Goal: Task Accomplishment & Management: Manage account settings

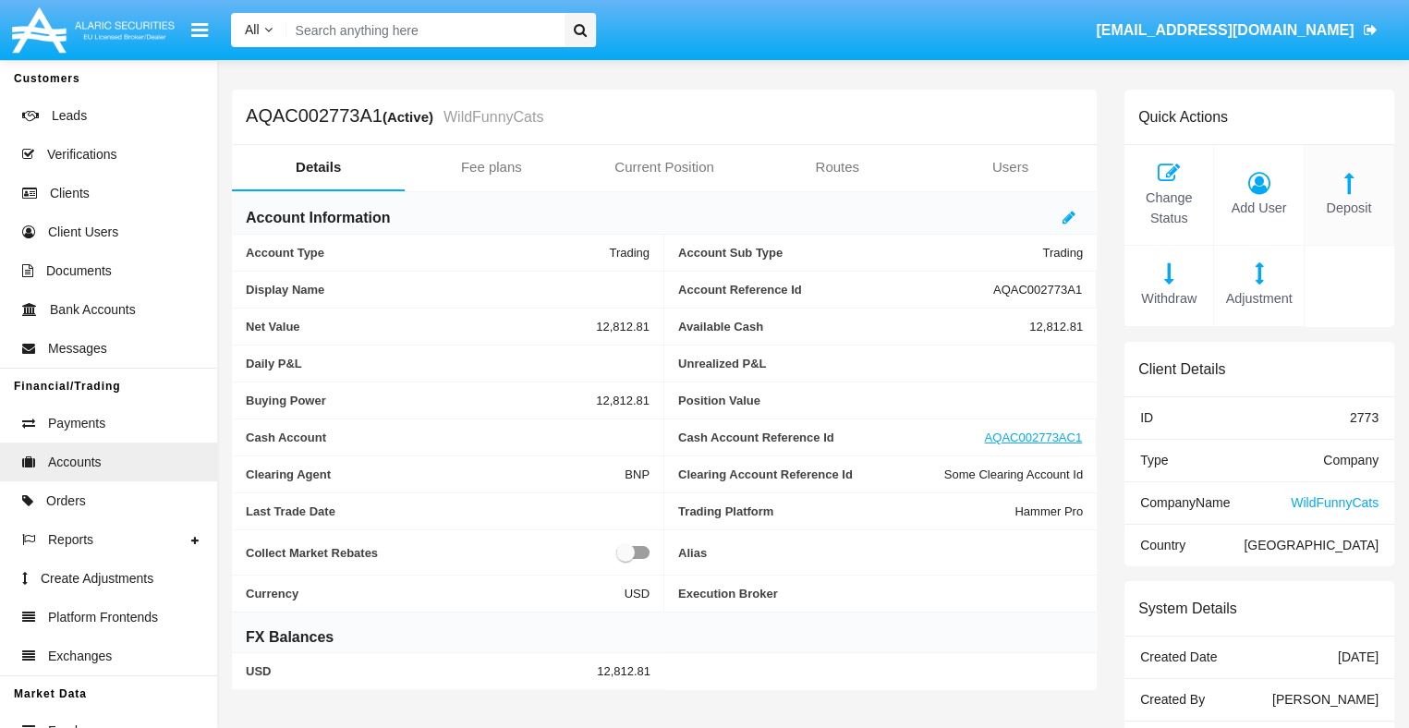
click at [1348, 208] on span "Deposit" at bounding box center [1349, 209] width 70 height 20
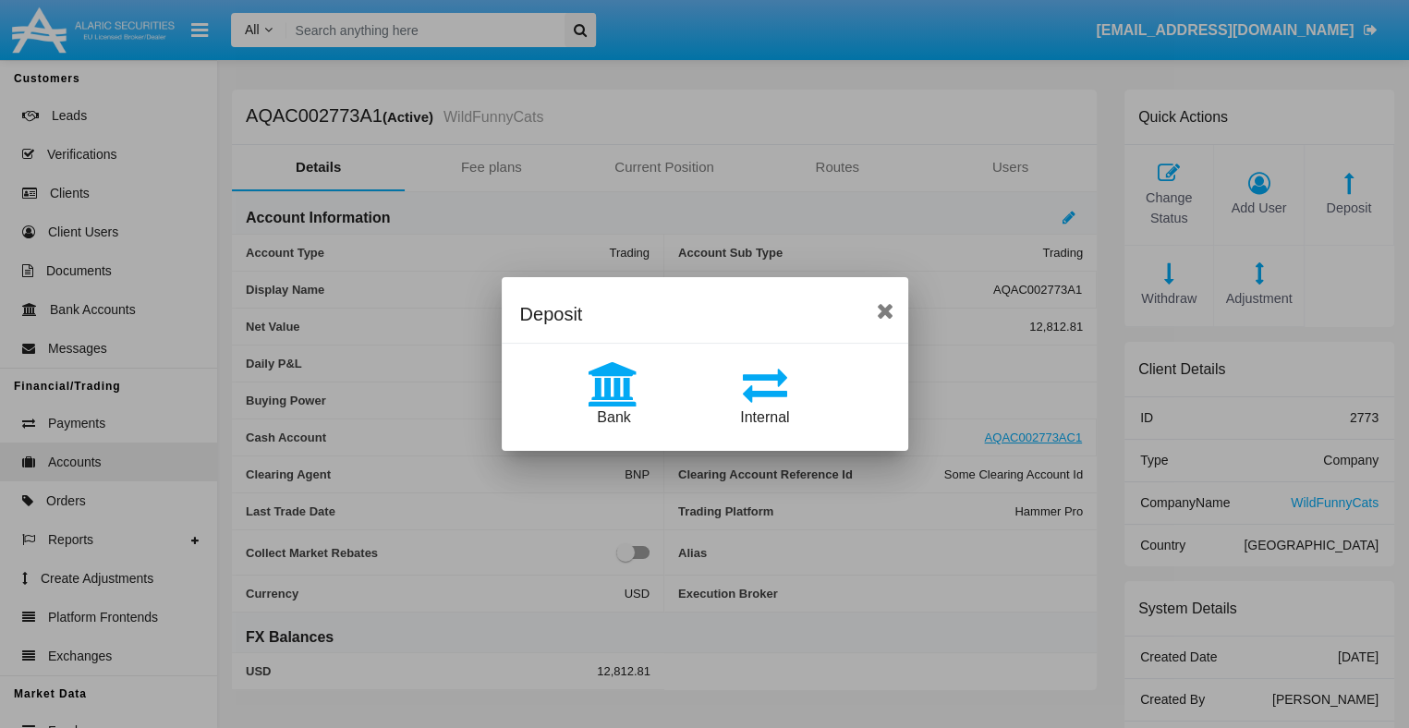
click at [614, 417] on span "Bank" at bounding box center [613, 417] width 33 height 16
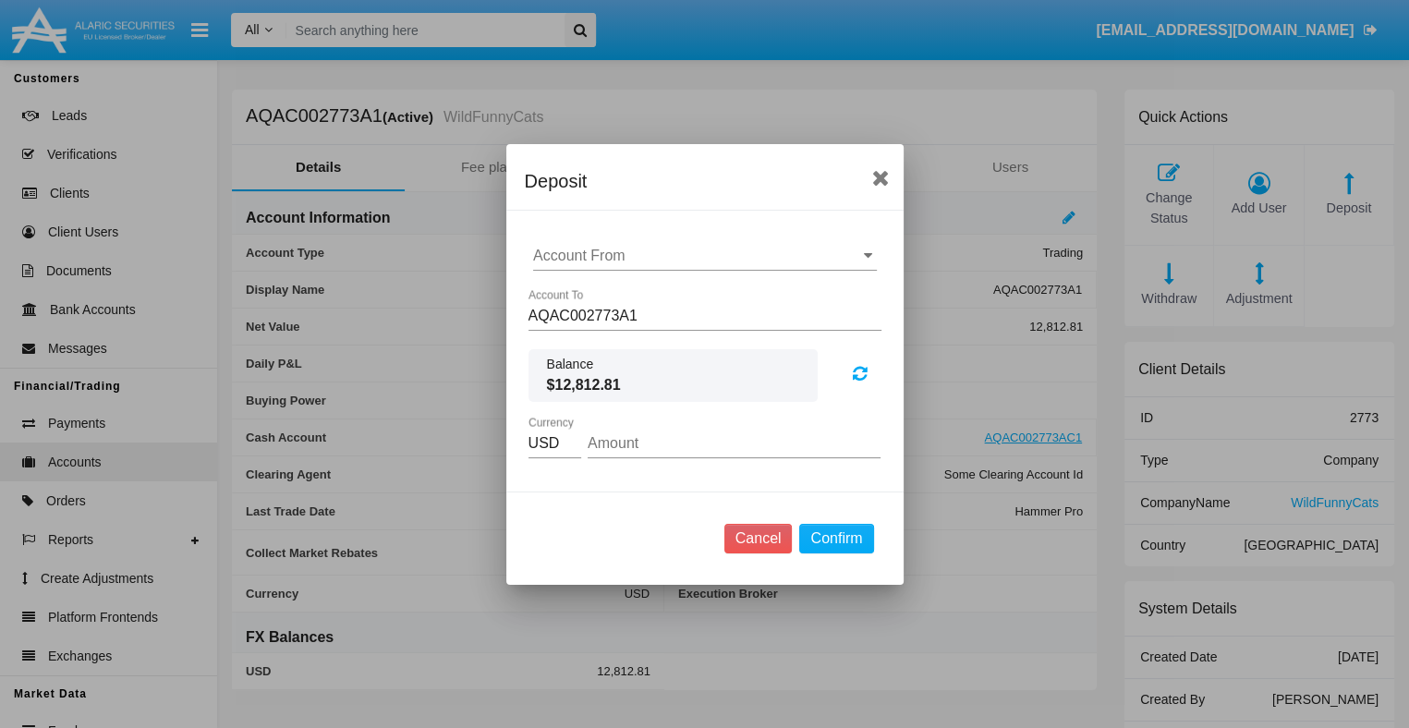
click at [704, 255] on input "Account From" at bounding box center [705, 256] width 344 height 17
type input "ACDC"
type input "60.11"
click at [836, 538] on button "Confirm" at bounding box center [836, 539] width 74 height 30
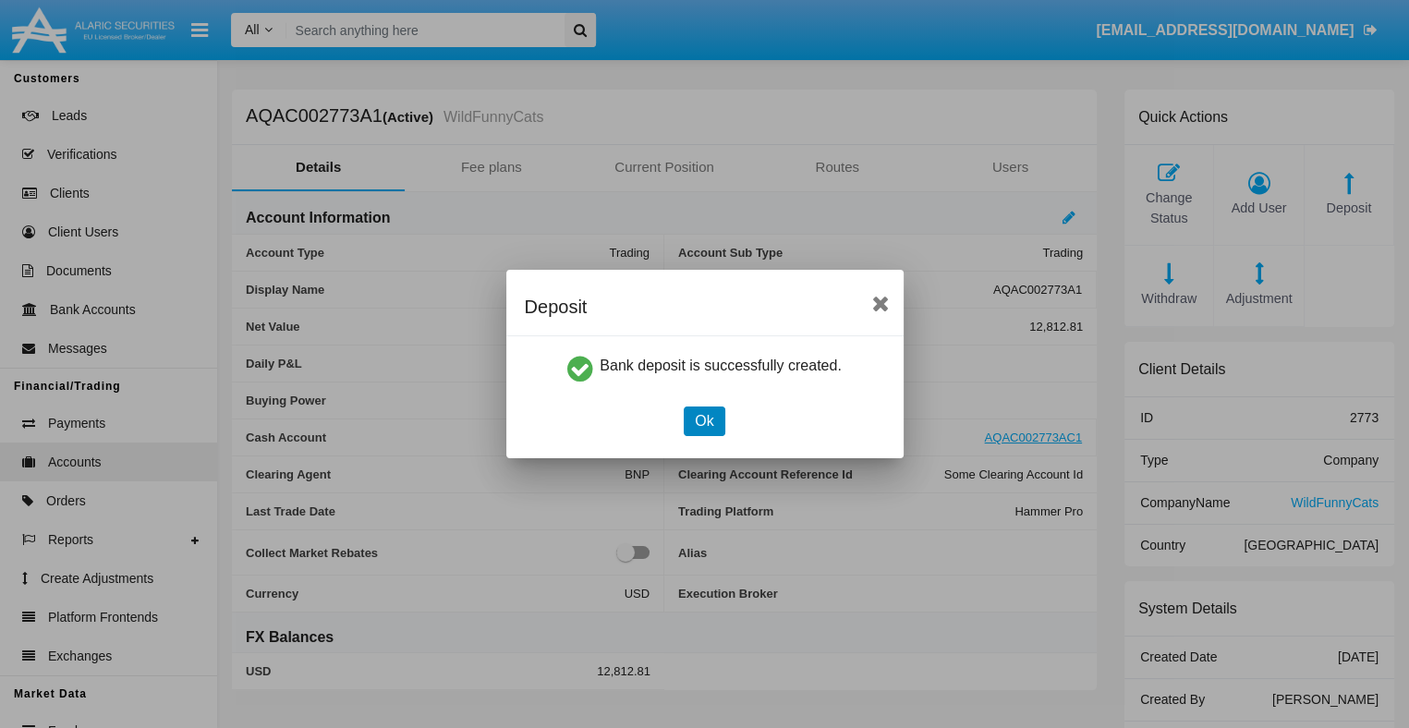
click at [704, 420] on button "Ok" at bounding box center [704, 422] width 41 height 30
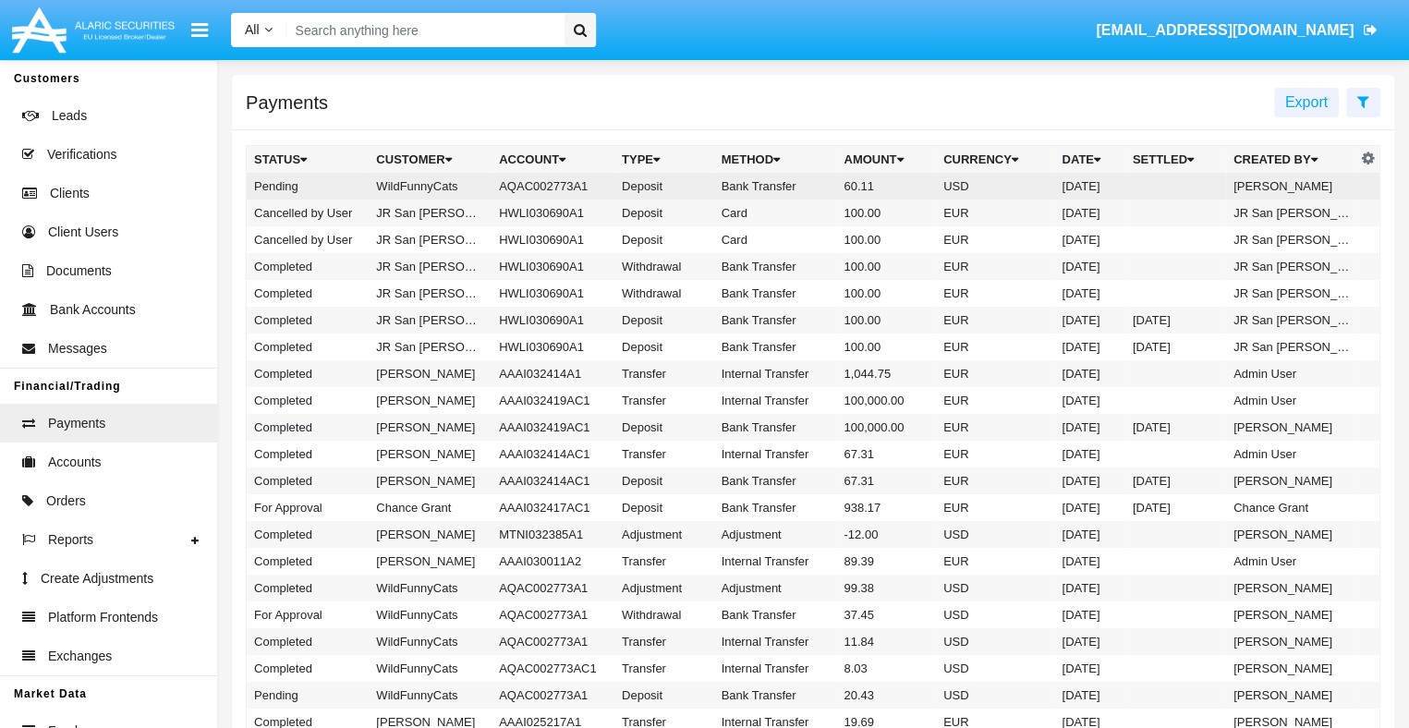
click at [812, 187] on td "Bank Transfer" at bounding box center [775, 186] width 123 height 27
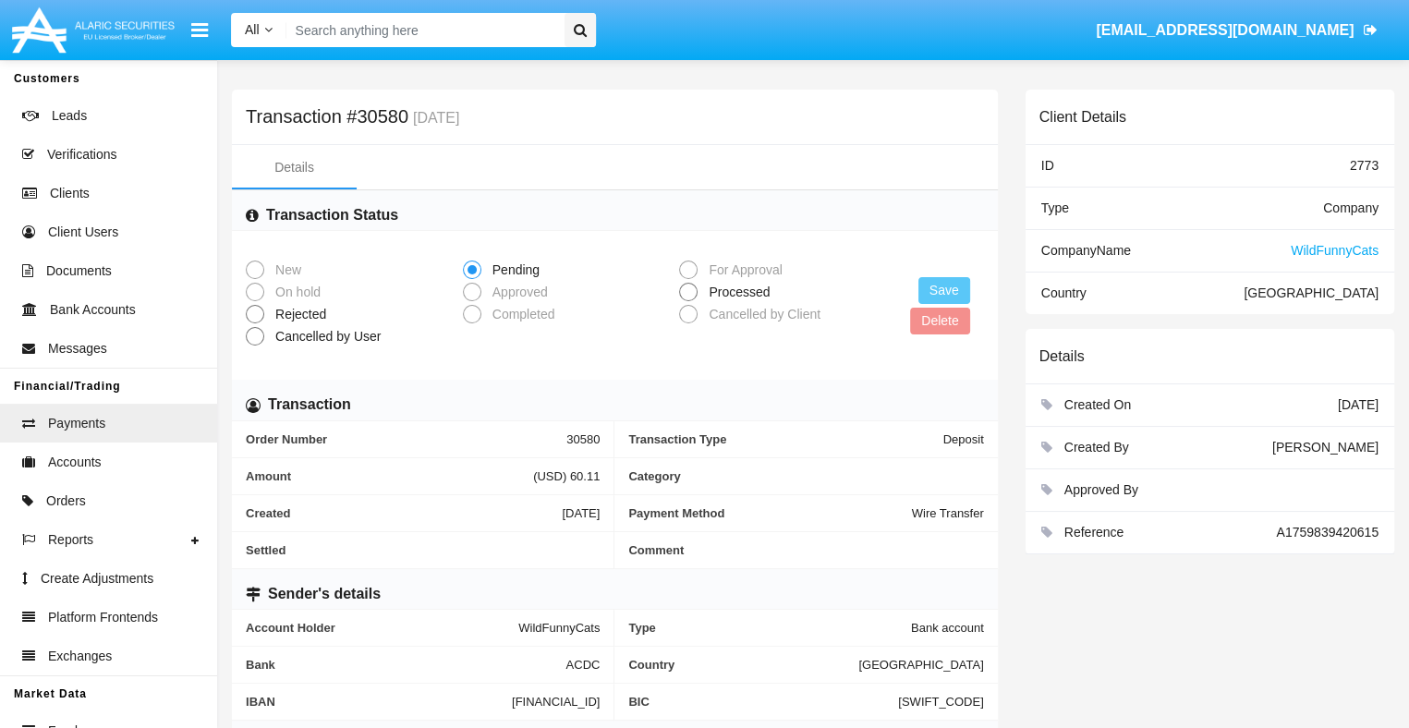
click at [735, 294] on span "Processed" at bounding box center [736, 292] width 77 height 19
click at [688, 301] on input "Processed" at bounding box center [687, 301] width 1 height 1
radio input "true"
click at [945, 291] on button "Save" at bounding box center [944, 290] width 52 height 27
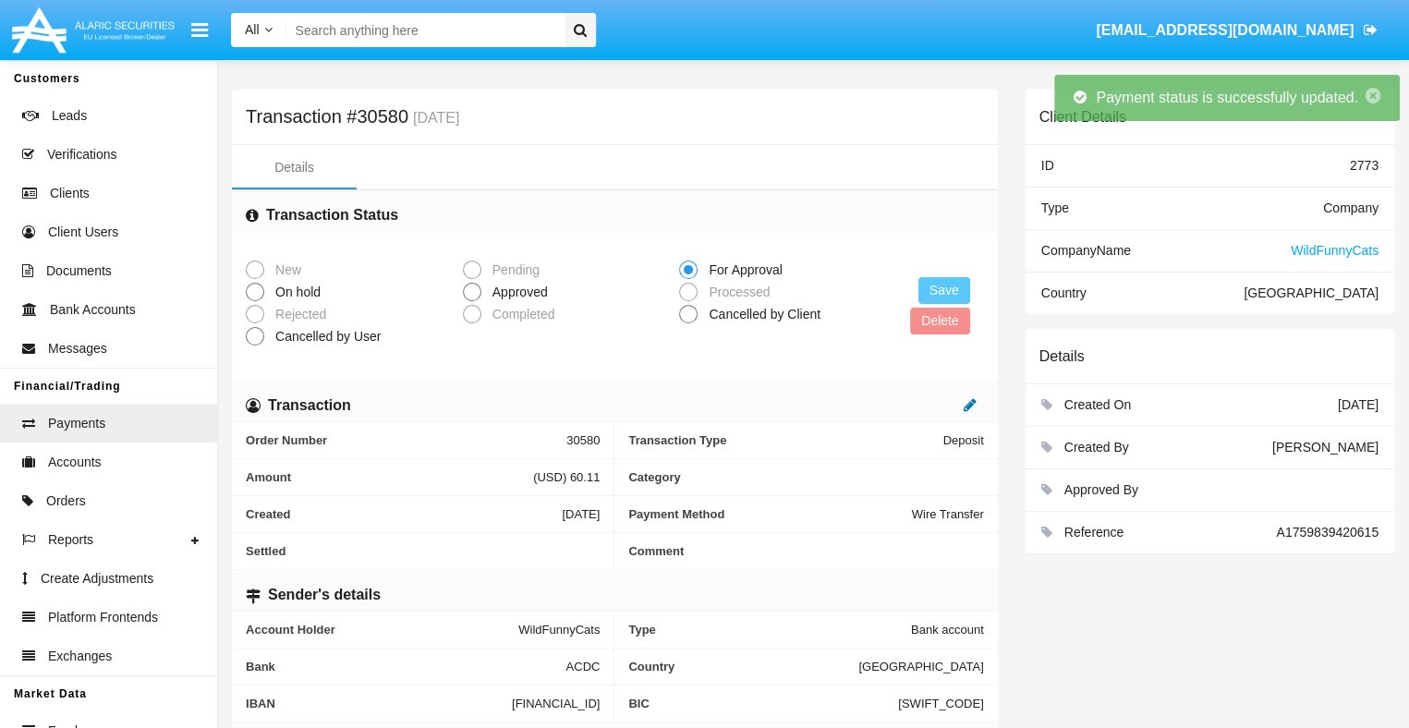
click at [969, 409] on icon at bounding box center [970, 404] width 13 height 15
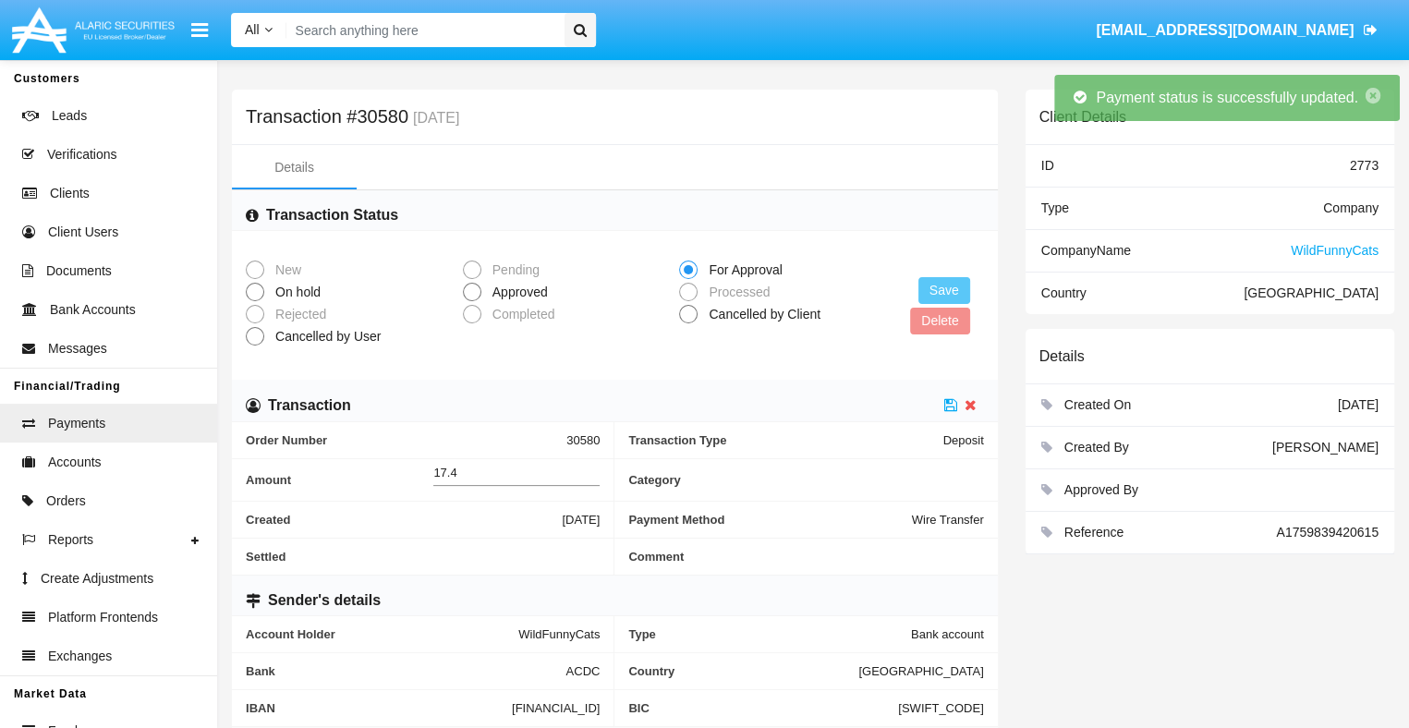
type input "17.48"
click at [951, 409] on icon at bounding box center [950, 404] width 13 height 15
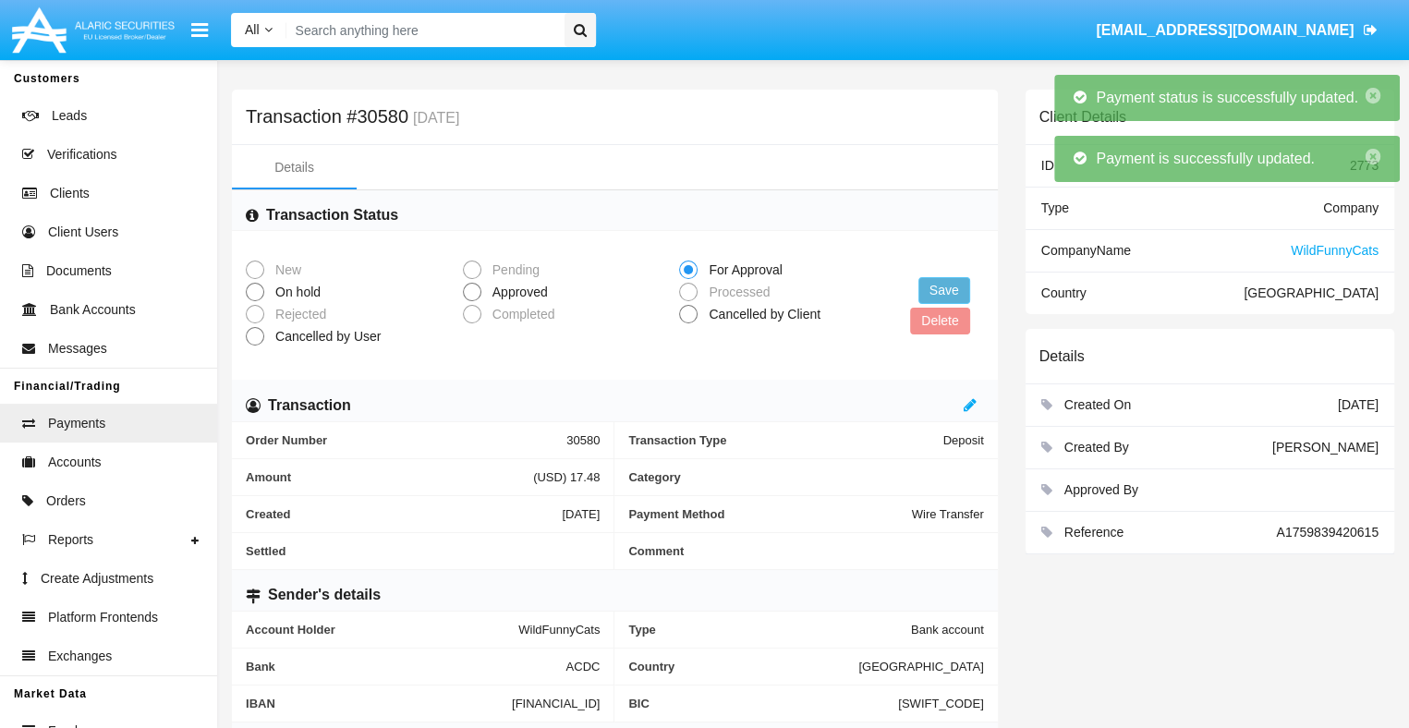
click at [517, 294] on span "Approved" at bounding box center [516, 292] width 71 height 19
click at [472, 301] on input "Approved" at bounding box center [471, 301] width 1 height 1
radio input "true"
click at [945, 291] on button "Save" at bounding box center [944, 290] width 52 height 27
